Goal: Find specific fact: Find specific fact

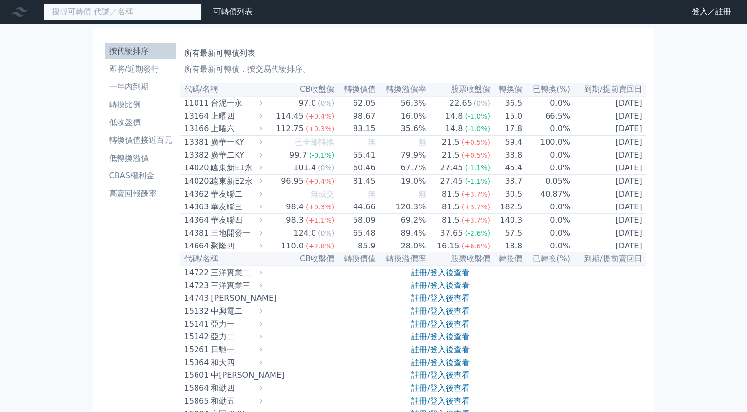
click at [97, 4] on input at bounding box center [122, 11] width 158 height 17
click at [114, 6] on input at bounding box center [122, 11] width 158 height 17
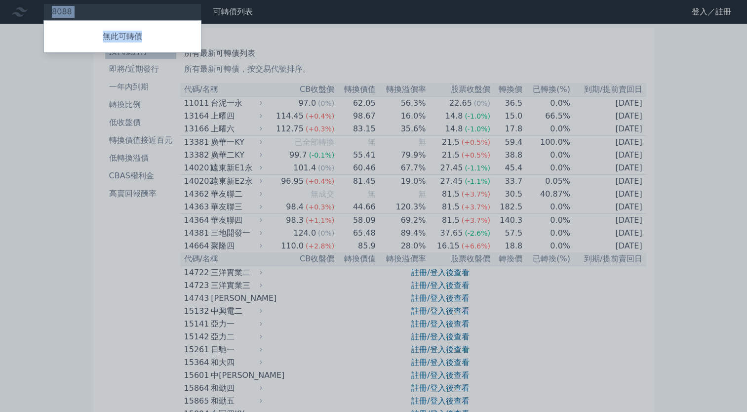
drag, startPoint x: 85, startPoint y: 10, endPoint x: -2, endPoint y: 13, distance: 87.5
click at [78, 12] on div at bounding box center [373, 206] width 747 height 412
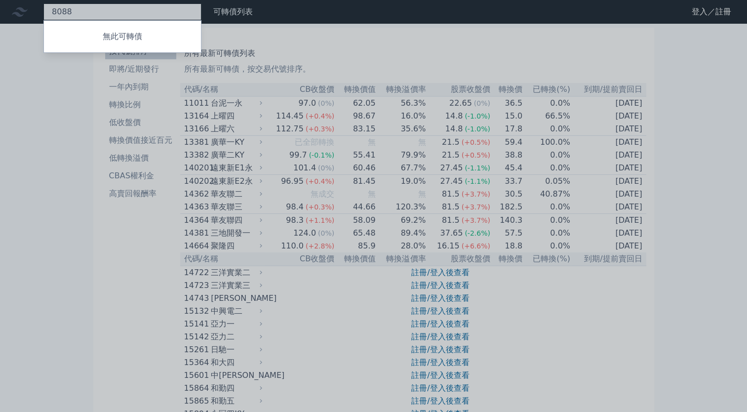
drag, startPoint x: 83, startPoint y: 16, endPoint x: 0, endPoint y: 17, distance: 83.0
type input "ㄉ˙"
drag, startPoint x: 91, startPoint y: 7, endPoint x: 51, endPoint y: 13, distance: 39.9
click at [51, 13] on div at bounding box center [373, 206] width 747 height 412
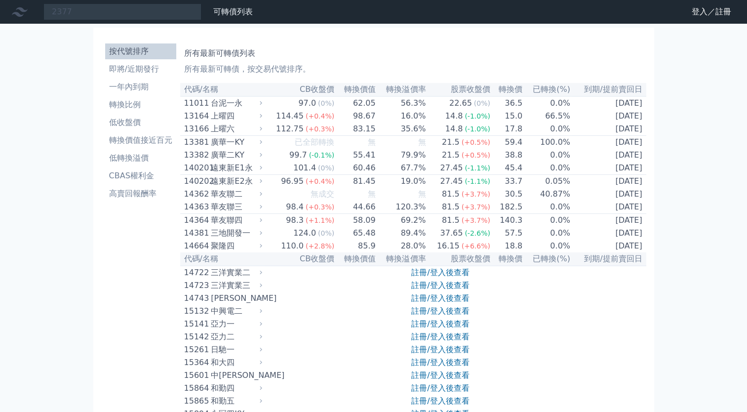
click at [79, 20] on nav "2377 無此可轉債 可轉債列表 財務數據 可轉債列表 財務數據 登入／註冊 登入／註冊" at bounding box center [373, 12] width 747 height 24
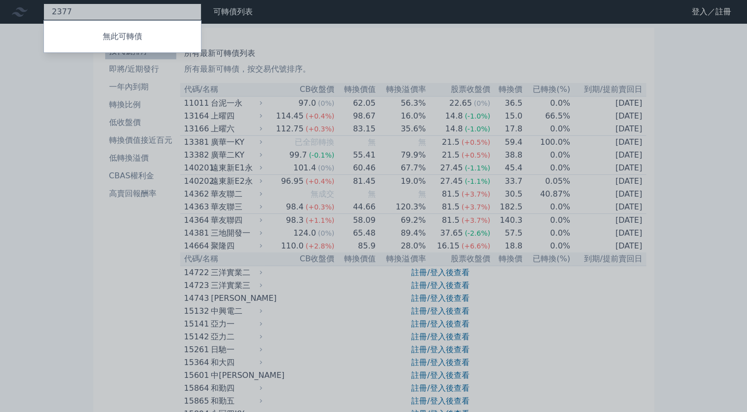
click at [79, 10] on div "2377 無此可轉債" at bounding box center [122, 11] width 158 height 17
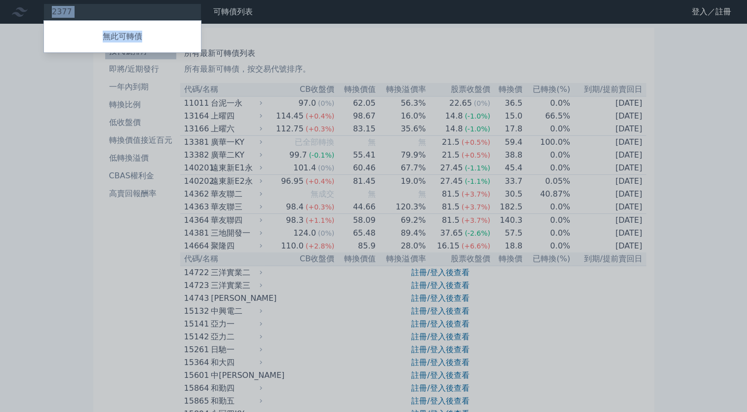
drag, startPoint x: 74, startPoint y: 12, endPoint x: -2, endPoint y: 14, distance: 76.1
drag, startPoint x: -2, startPoint y: 14, endPoint x: 109, endPoint y: 7, distance: 110.9
click at [109, 7] on div at bounding box center [373, 206] width 747 height 412
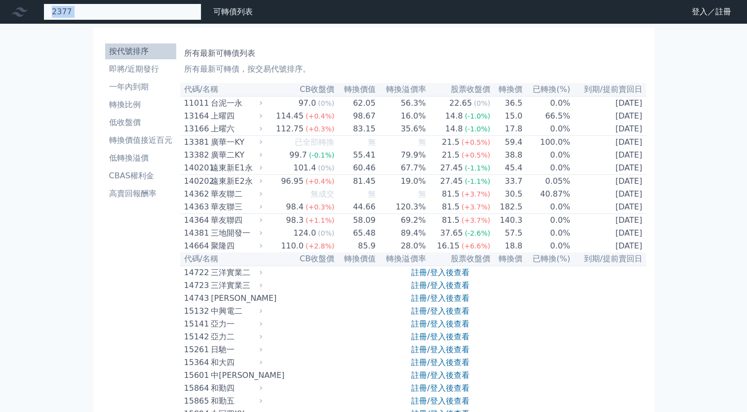
click at [109, 10] on div "2377 無此可轉債" at bounding box center [122, 11] width 158 height 17
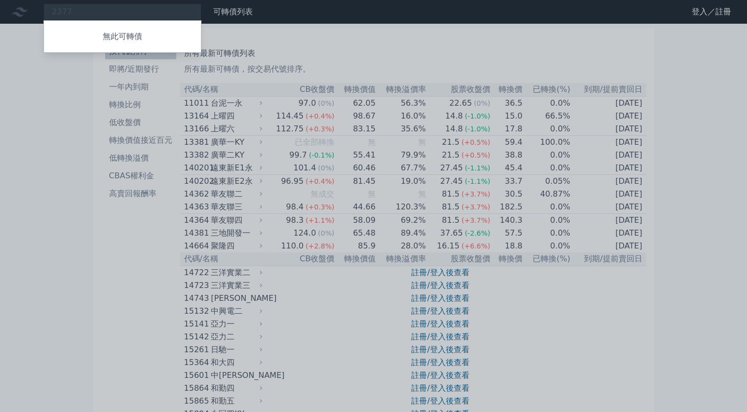
click at [101, 11] on div at bounding box center [373, 206] width 747 height 412
drag, startPoint x: 90, startPoint y: 9, endPoint x: 33, endPoint y: 7, distance: 57.3
click at [43, 7] on div "2377 無此可轉債" at bounding box center [122, 11] width 158 height 17
click at [70, 8] on div at bounding box center [373, 206] width 747 height 412
click at [79, 10] on div "8150 無此可轉債" at bounding box center [122, 11] width 158 height 17
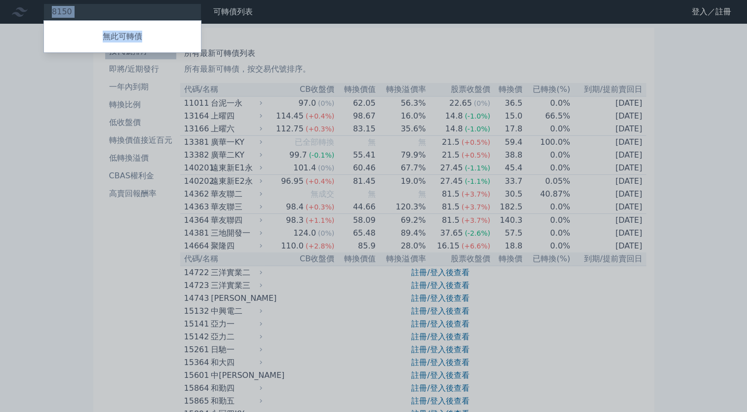
drag, startPoint x: 55, startPoint y: 11, endPoint x: -2, endPoint y: 7, distance: 57.4
drag, startPoint x: -2, startPoint y: 7, endPoint x: 119, endPoint y: 26, distance: 122.5
click at [119, 26] on div "無此可轉債" at bounding box center [122, 36] width 158 height 33
click at [79, 0] on div at bounding box center [373, 206] width 747 height 412
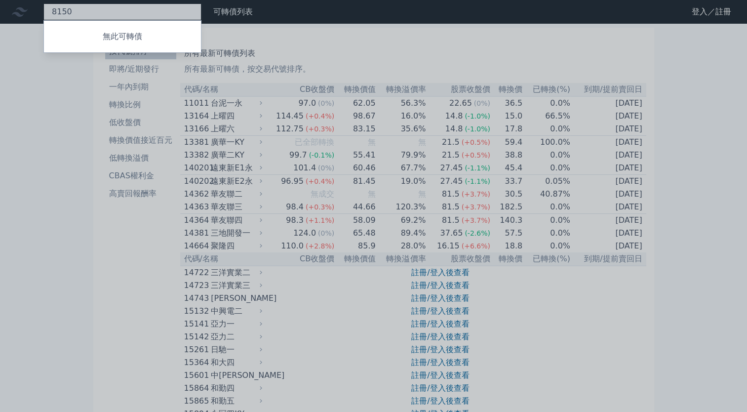
click at [73, 14] on div "8150 無此可轉債" at bounding box center [122, 11] width 158 height 17
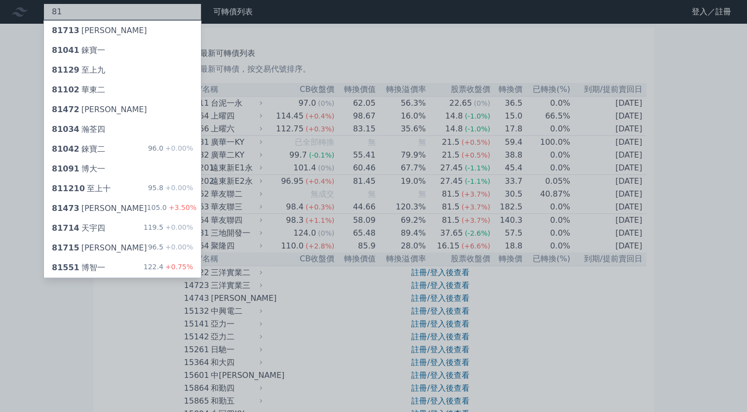
type input "8"
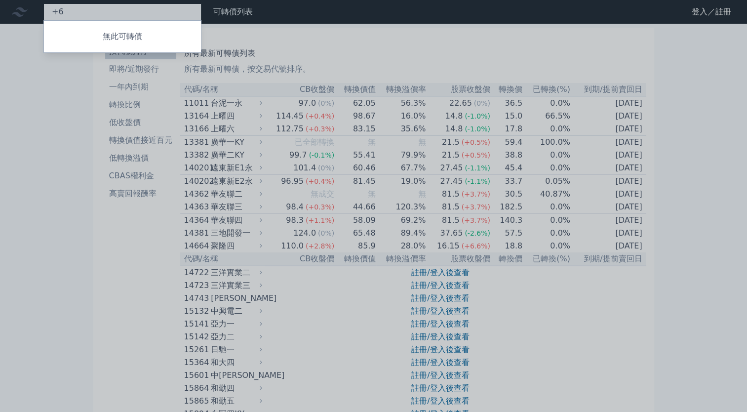
type input "+"
type input "6206"
